Goal: Task Accomplishment & Management: Manage account settings

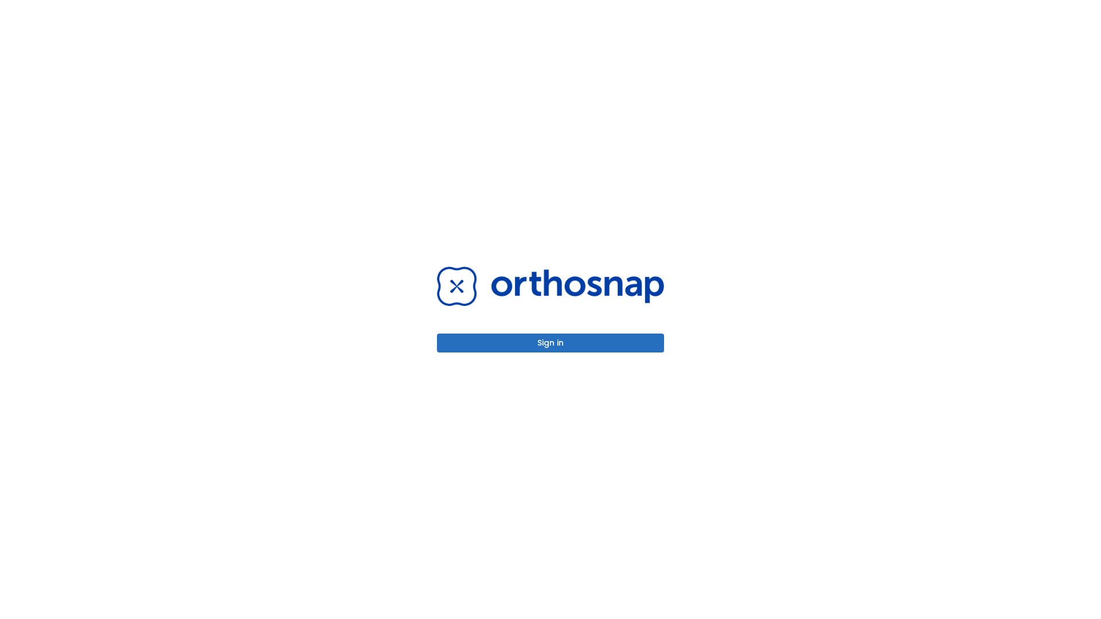
click at [551, 343] on button "Sign in" at bounding box center [550, 343] width 227 height 19
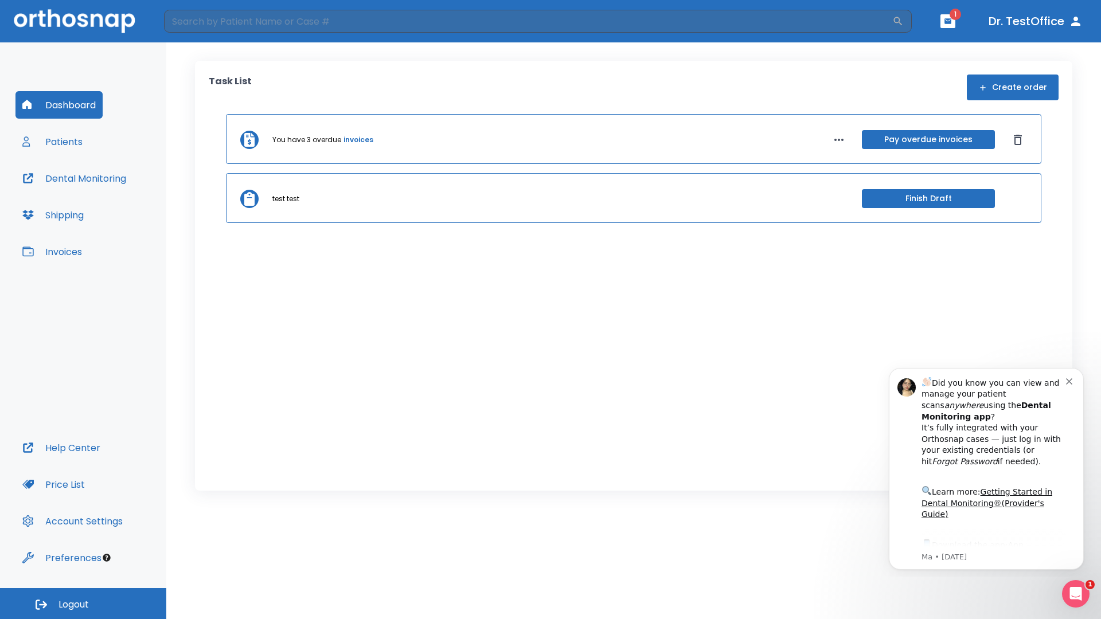
click at [83, 604] on span "Logout" at bounding box center [73, 605] width 30 height 13
